Goal: Find specific page/section: Find specific page/section

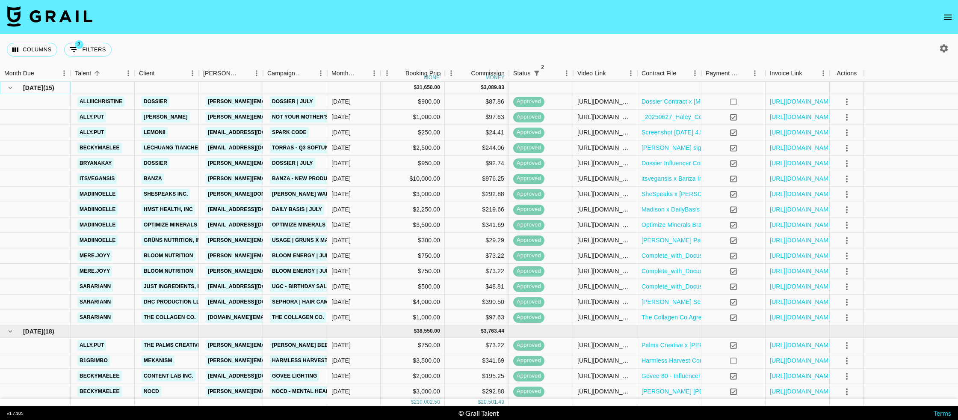
click at [7, 89] on icon "hide children" at bounding box center [10, 88] width 8 height 8
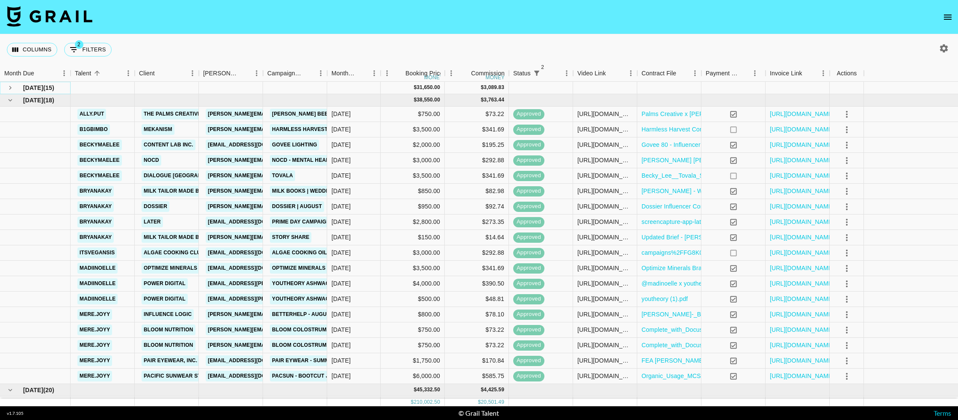
drag, startPoint x: 12, startPoint y: 89, endPoint x: 196, endPoint y: 21, distance: 195.2
click at [12, 89] on icon "see children" at bounding box center [10, 88] width 8 height 8
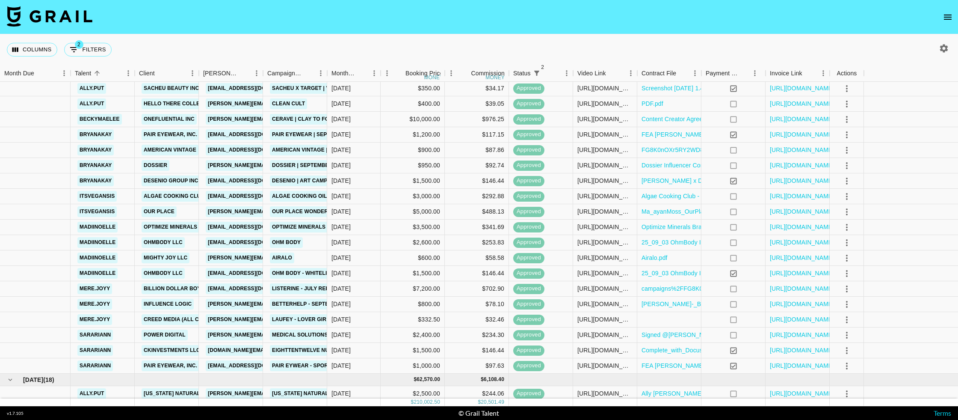
scroll to position [554, 0]
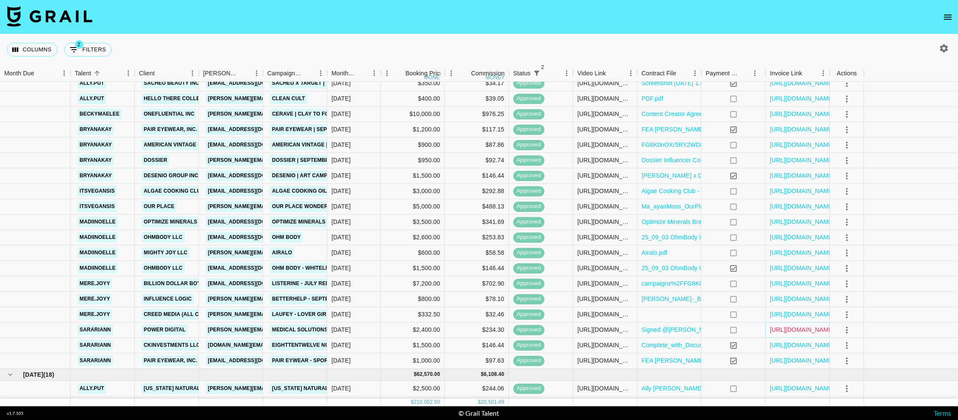
click at [800, 327] on link "[URL][DOMAIN_NAME]" at bounding box center [802, 329] width 65 height 9
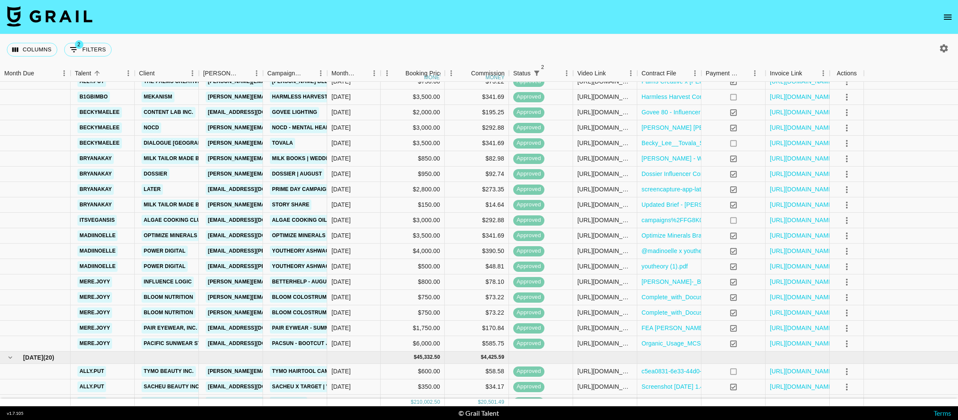
scroll to position [0, 0]
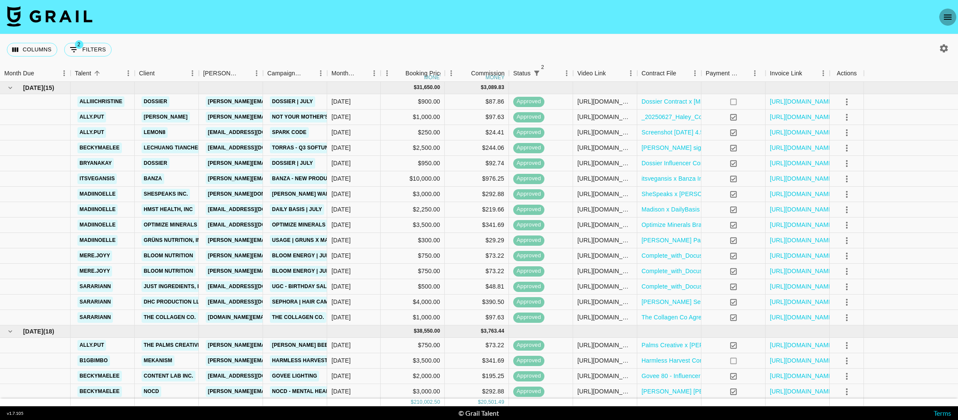
click at [953, 12] on icon "open drawer" at bounding box center [948, 17] width 10 height 10
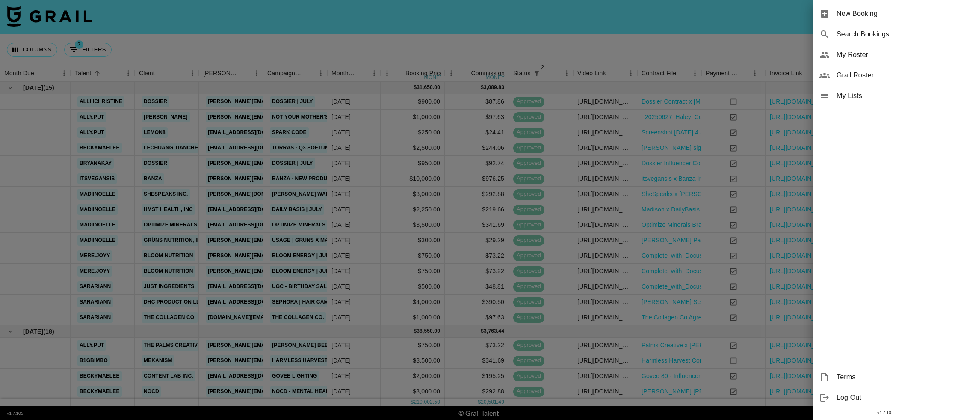
drag, startPoint x: 769, startPoint y: 57, endPoint x: 785, endPoint y: 53, distance: 16.4
click at [769, 57] on div at bounding box center [479, 210] width 958 height 420
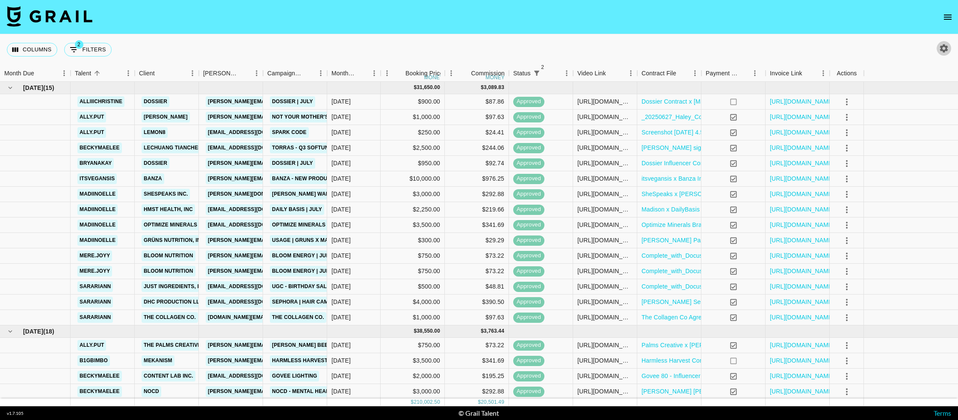
click at [943, 49] on icon "button" at bounding box center [944, 48] width 10 height 10
select select "[DATE]"
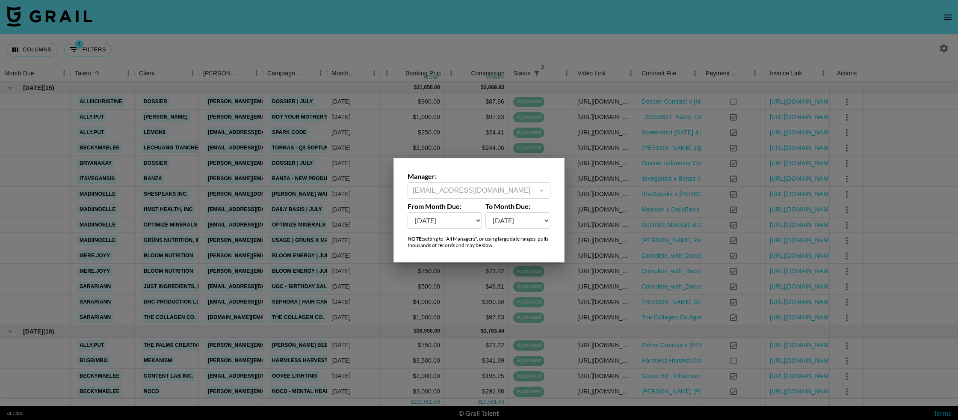
click at [454, 223] on select "[DATE] Sep '[DATE] [DATE] '[DATE] May '[DATE] Mar '[DATE] Jan '[DATE] Nov '[DAT…" at bounding box center [445, 220] width 74 height 16
drag, startPoint x: 194, startPoint y: 175, endPoint x: 182, endPoint y: 175, distance: 12.0
click at [194, 175] on div at bounding box center [479, 210] width 958 height 420
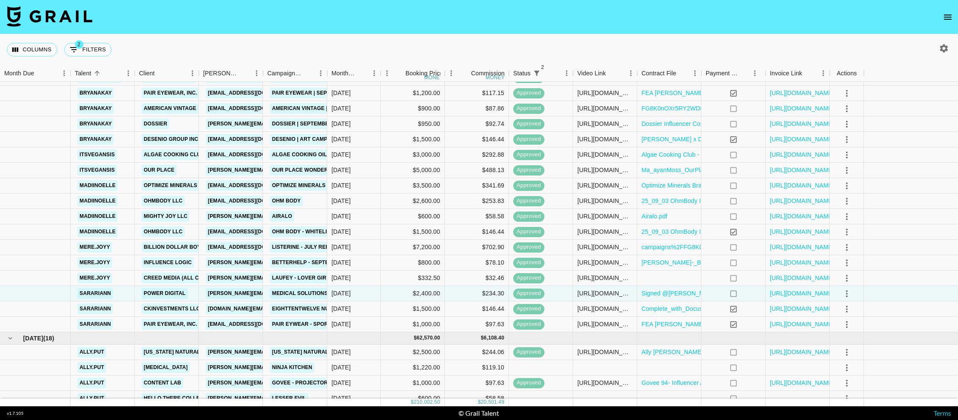
scroll to position [603, 0]
click at [801, 281] on link "[URL][DOMAIN_NAME]" at bounding box center [802, 278] width 65 height 9
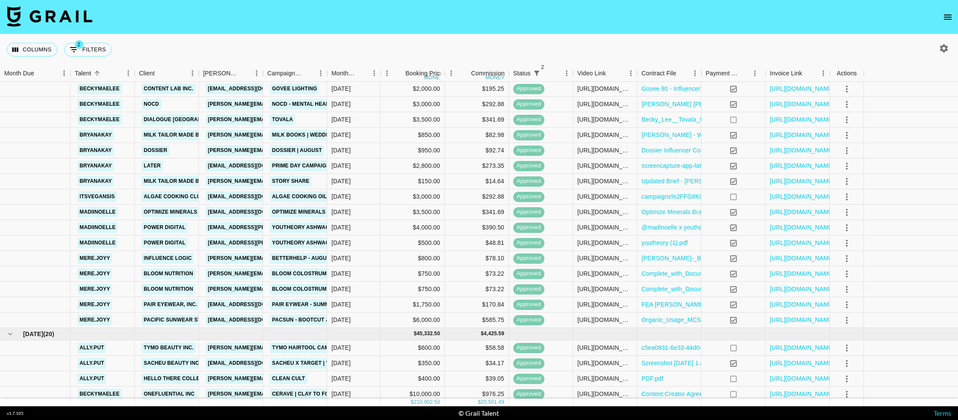
scroll to position [290, 0]
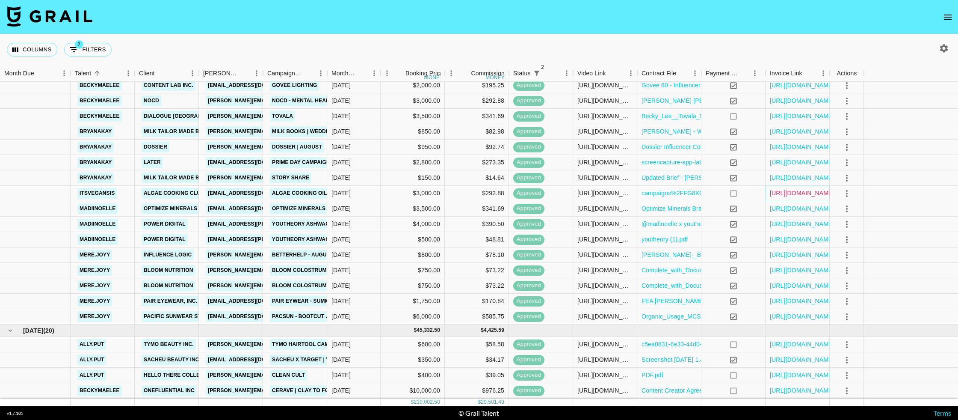
click at [791, 192] on link "[URL][DOMAIN_NAME]" at bounding box center [802, 193] width 65 height 9
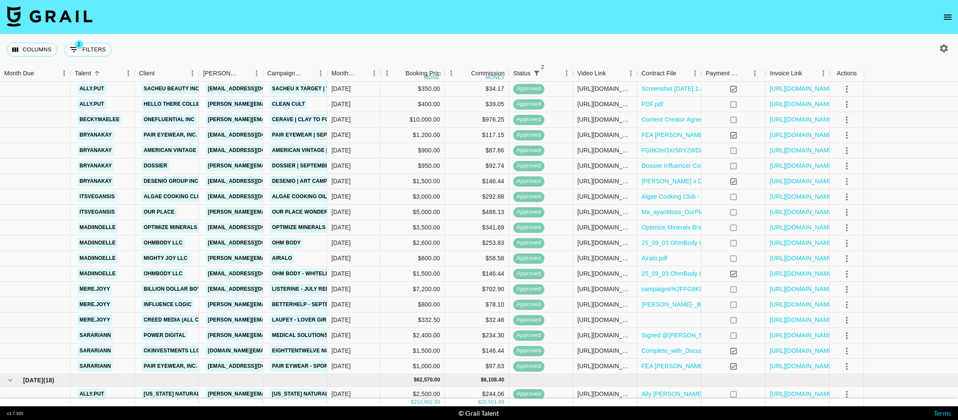
scroll to position [575, 0]
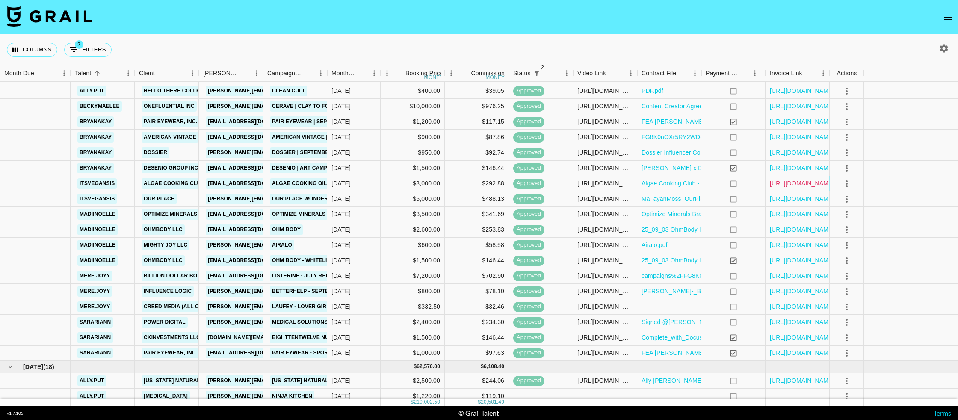
click at [791, 186] on link "[URL][DOMAIN_NAME]" at bounding box center [802, 183] width 65 height 9
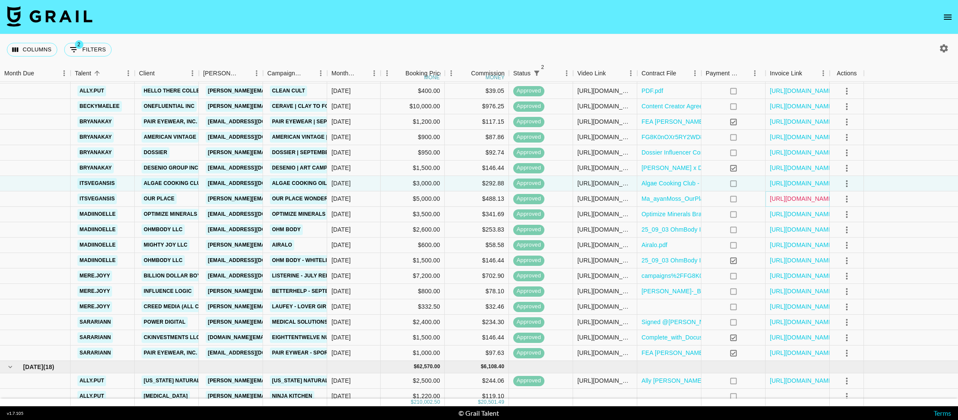
click at [786, 202] on link "[URL][DOMAIN_NAME]" at bounding box center [802, 198] width 65 height 9
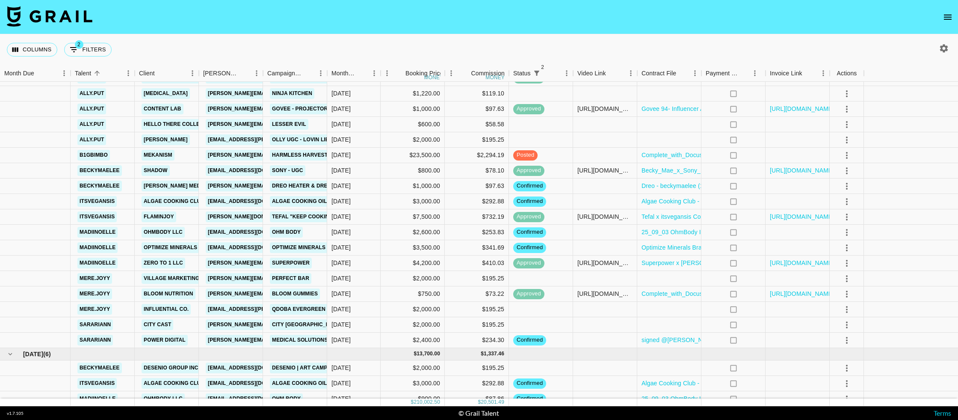
scroll to position [876, 0]
click at [793, 216] on link "[URL][DOMAIN_NAME]" at bounding box center [802, 217] width 65 height 9
